Goal: Information Seeking & Learning: Learn about a topic

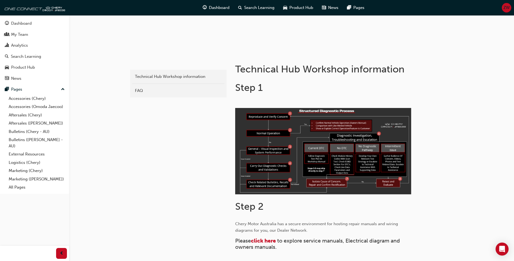
scroll to position [135, 0]
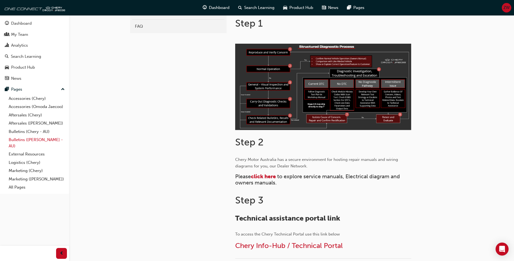
click at [39, 137] on link "Bulletins ([PERSON_NAME] - AU)" at bounding box center [37, 142] width 60 height 14
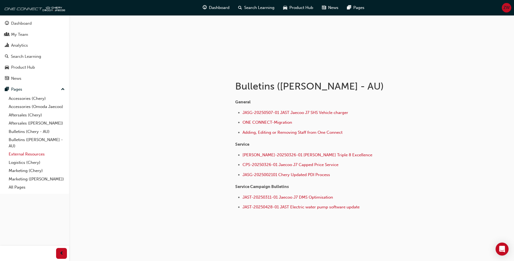
scroll to position [57, 0]
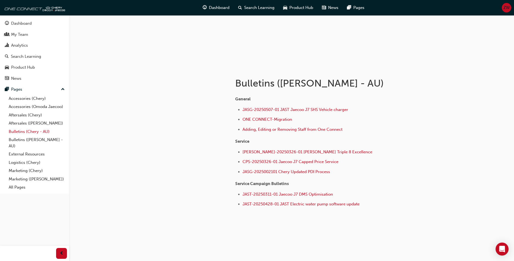
click at [41, 132] on link "Bulletins (Chery - AU)" at bounding box center [37, 131] width 60 height 8
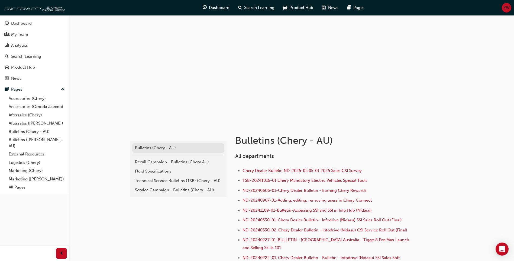
click at [175, 148] on div "Bulletins (Chery - AU)" at bounding box center [178, 148] width 87 height 6
click at [189, 189] on div "Service Campaign - Bulletins (Chery - AU)" at bounding box center [178, 190] width 87 height 6
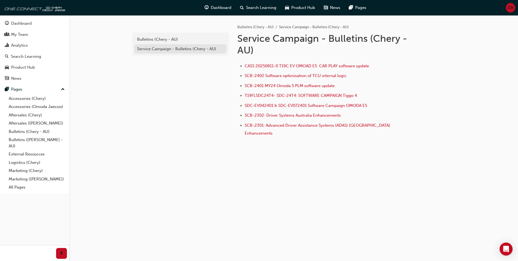
click at [190, 49] on div "Service Campaign - Bulletins (Chery - AU)" at bounding box center [180, 49] width 87 height 6
click at [179, 42] on div "Bulletins (Chery - AU)" at bounding box center [180, 39] width 87 height 6
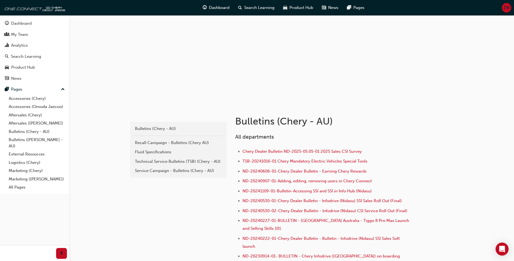
scroll to position [54, 0]
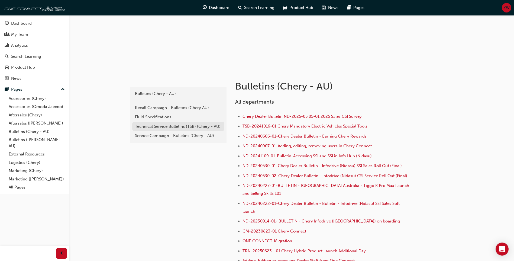
click at [144, 126] on div "Technical Service Bulletins (TSB) (Chery - AU)" at bounding box center [178, 126] width 87 height 6
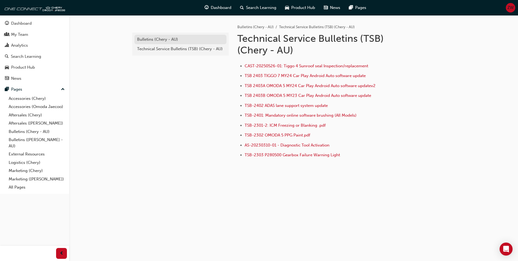
click at [157, 43] on link "Bulletins (Chery - AU)" at bounding box center [180, 39] width 92 height 9
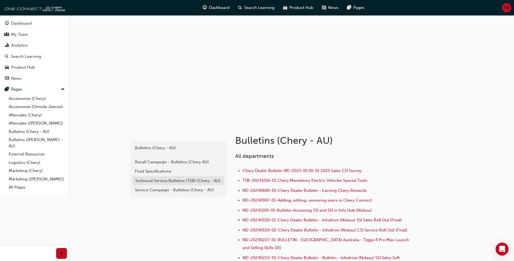
click at [206, 183] on div "Technical Service Bulletins (TSB) (Chery - AU)" at bounding box center [178, 180] width 87 height 6
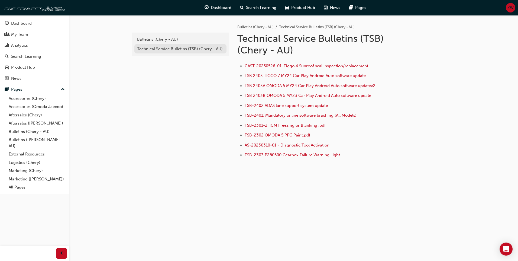
click at [158, 47] on div "Technical Service Bulletins (TSB) (Chery - AU)" at bounding box center [180, 49] width 87 height 6
click at [180, 41] on div "Bulletins (Chery - AU)" at bounding box center [180, 39] width 87 height 6
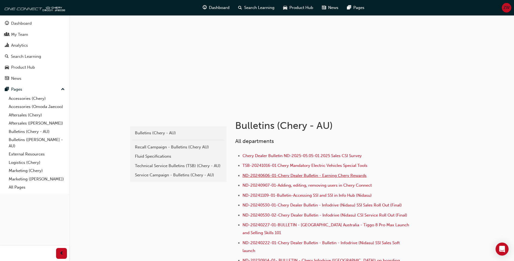
scroll to position [27, 0]
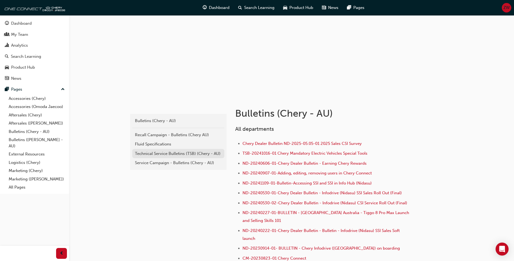
click at [193, 154] on div "Technical Service Bulletins (TSB) (Chery - AU)" at bounding box center [178, 153] width 87 height 6
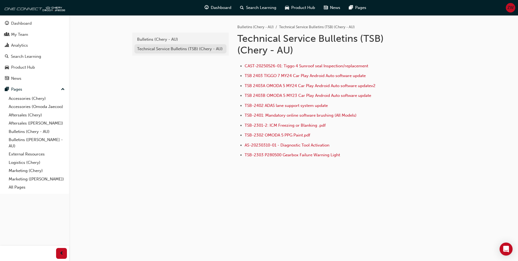
click at [161, 47] on div "Technical Service Bulletins (TSB) (Chery - AU)" at bounding box center [180, 49] width 87 height 6
click at [20, 141] on link "Bulletins ([PERSON_NAME] - AU)" at bounding box center [37, 142] width 60 height 14
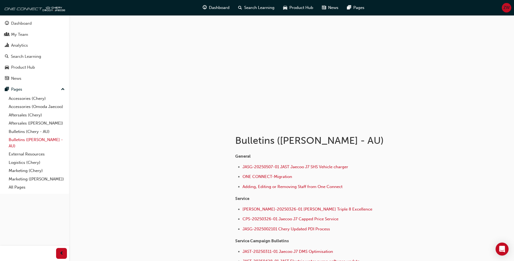
click at [33, 140] on link "Bulletins ([PERSON_NAME] - AU)" at bounding box center [37, 142] width 60 height 14
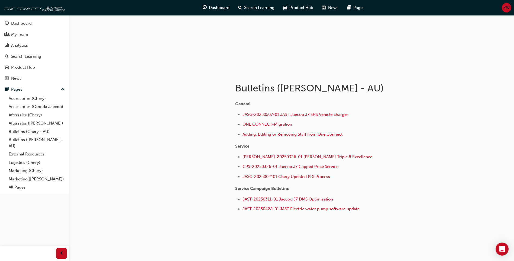
scroll to position [57, 0]
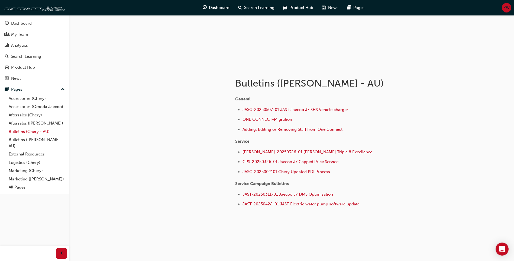
click at [38, 130] on link "Bulletins (Chery - AU)" at bounding box center [37, 131] width 60 height 8
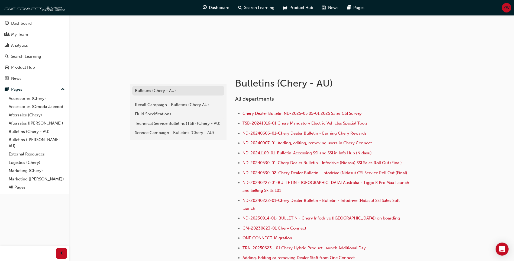
click at [145, 91] on div "Bulletins (Chery - AU)" at bounding box center [178, 90] width 87 height 6
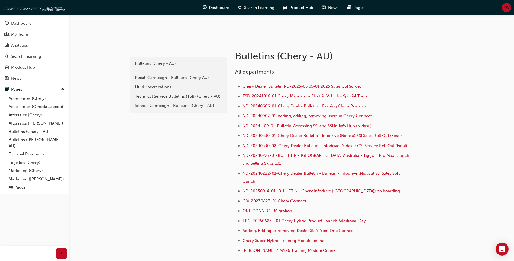
scroll to position [111, 0]
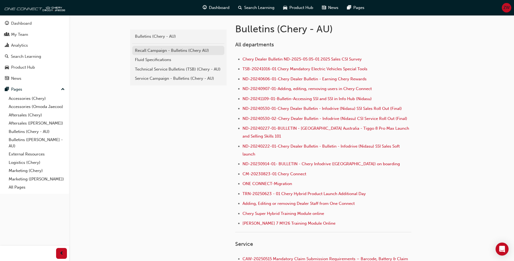
click at [155, 52] on div "Recall Campaign - Bulletins (Chery AU)" at bounding box center [178, 50] width 87 height 6
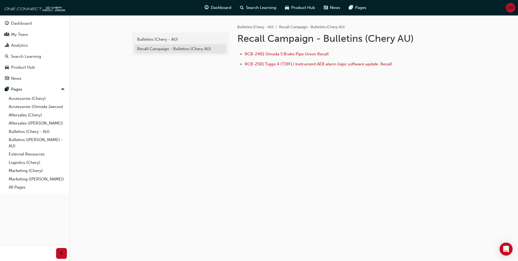
click at [172, 46] on div "Recall Campaign - Bulletins (Chery AU)" at bounding box center [180, 49] width 87 height 6
click at [176, 38] on div "Bulletins (Chery - AU)" at bounding box center [180, 39] width 87 height 6
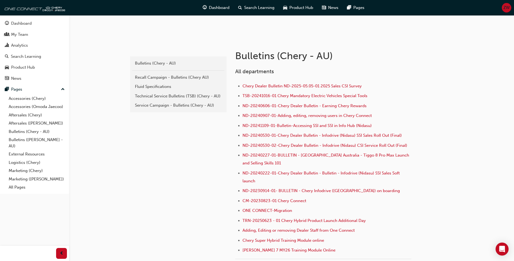
scroll to position [81, 0]
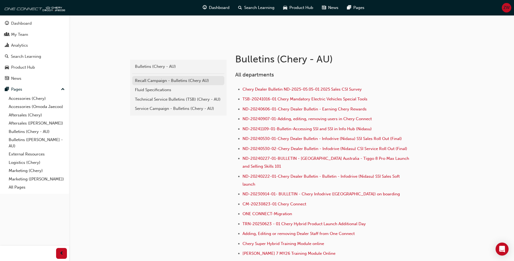
click at [169, 79] on div "Recall Campaign - Bulletins (Chery AU)" at bounding box center [178, 80] width 87 height 6
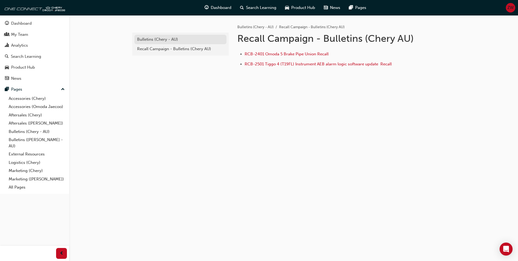
click at [171, 39] on div "Bulletins (Chery - AU)" at bounding box center [180, 39] width 87 height 6
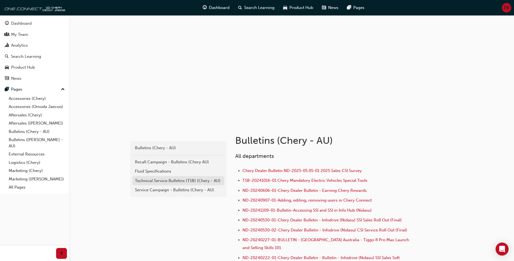
click at [187, 181] on div "Technical Service Bulletins (TSB) (Chery - AU)" at bounding box center [178, 180] width 87 height 6
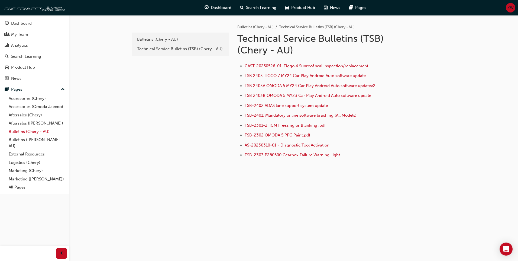
click at [50, 130] on link "Bulletins (Chery - AU)" at bounding box center [37, 131] width 60 height 8
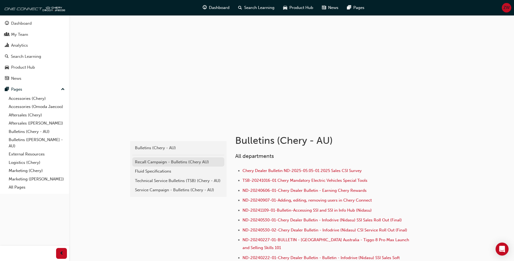
click at [172, 164] on div "Recall Campaign - Bulletins (Chery AU)" at bounding box center [178, 162] width 87 height 6
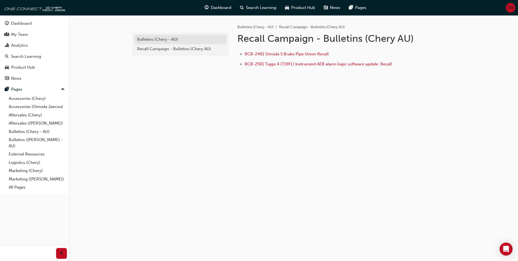
click at [177, 40] on div "Bulletins (Chery - AU)" at bounding box center [180, 39] width 87 height 6
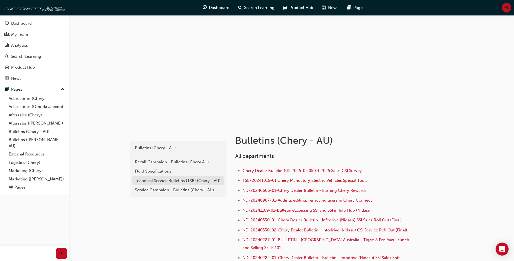
click at [188, 182] on div "Technical Service Bulletins (TSB) (Chery - AU)" at bounding box center [178, 180] width 87 height 6
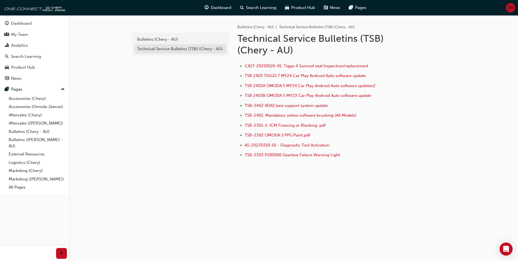
click at [199, 51] on div "Technical Service Bulletins (TSB) (Chery - AU)" at bounding box center [180, 49] width 87 height 6
click at [200, 50] on div "Technical Service Bulletins (TSB) (Chery - AU)" at bounding box center [180, 49] width 87 height 6
click at [168, 41] on div "Bulletins (Chery - AU)" at bounding box center [180, 39] width 87 height 6
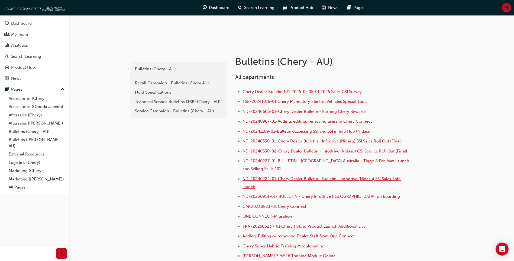
scroll to position [81, 0]
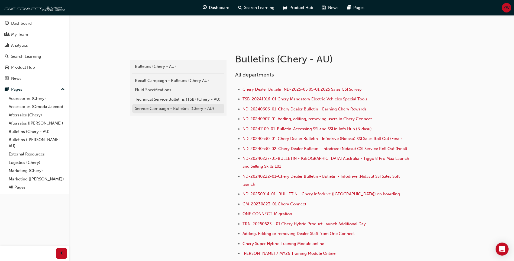
click at [177, 109] on div "Service Campaign - Bulletins (Chery - AU)" at bounding box center [178, 108] width 87 height 6
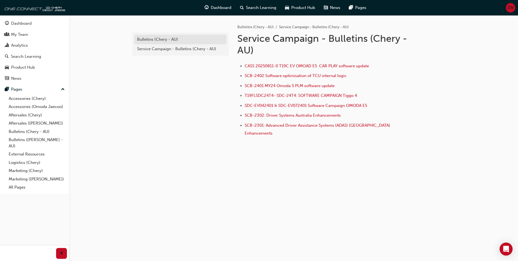
click at [164, 37] on div "Bulletins (Chery - AU)" at bounding box center [180, 39] width 87 height 6
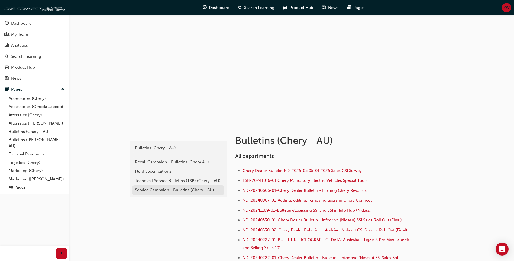
click at [187, 190] on div "Service Campaign - Bulletins (Chery - AU)" at bounding box center [178, 190] width 87 height 6
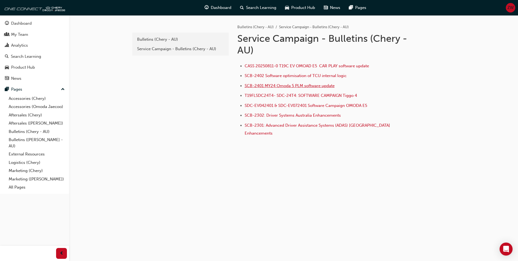
click at [305, 85] on span "SCB-2401 MY24 Omoda 5 PLM software update" at bounding box center [290, 85] width 90 height 5
